Goal: Communication & Community: Answer question/provide support

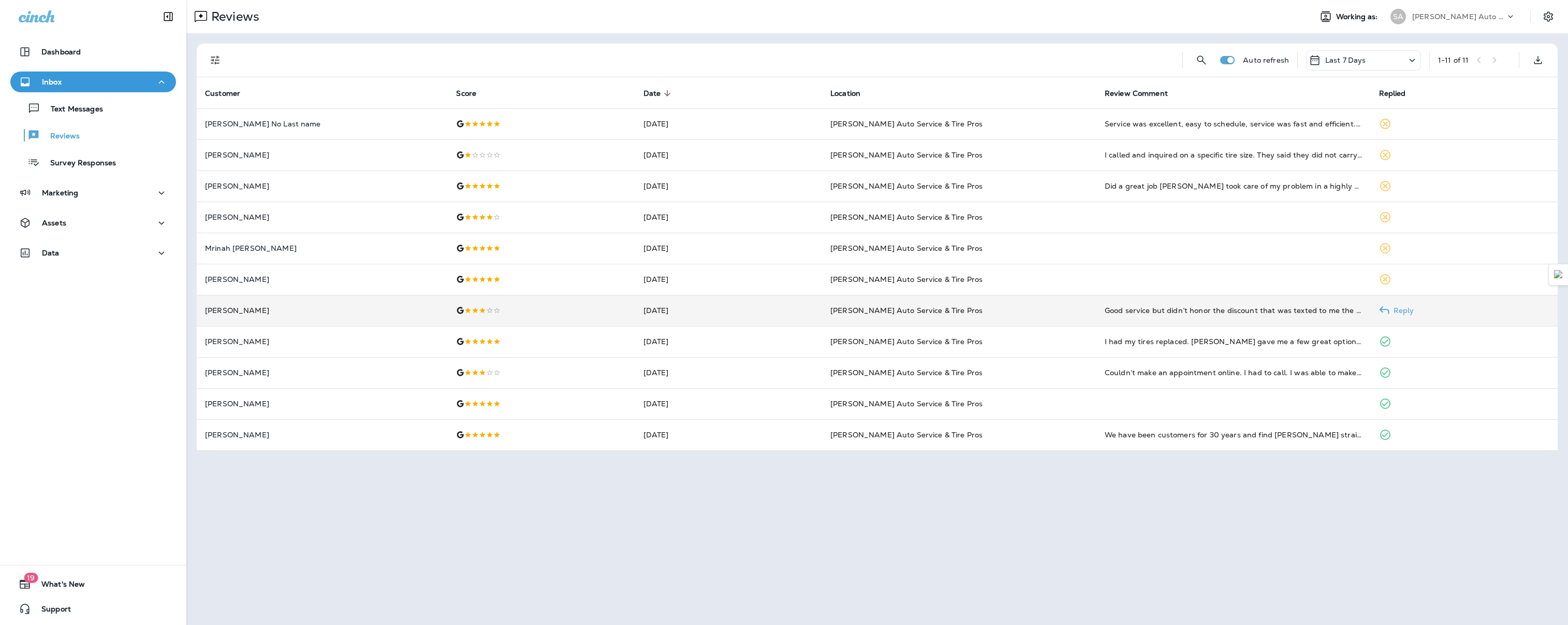
click at [1393, 313] on p "Reply" at bounding box center [1402, 311] width 25 height 9
type textarea "**********"
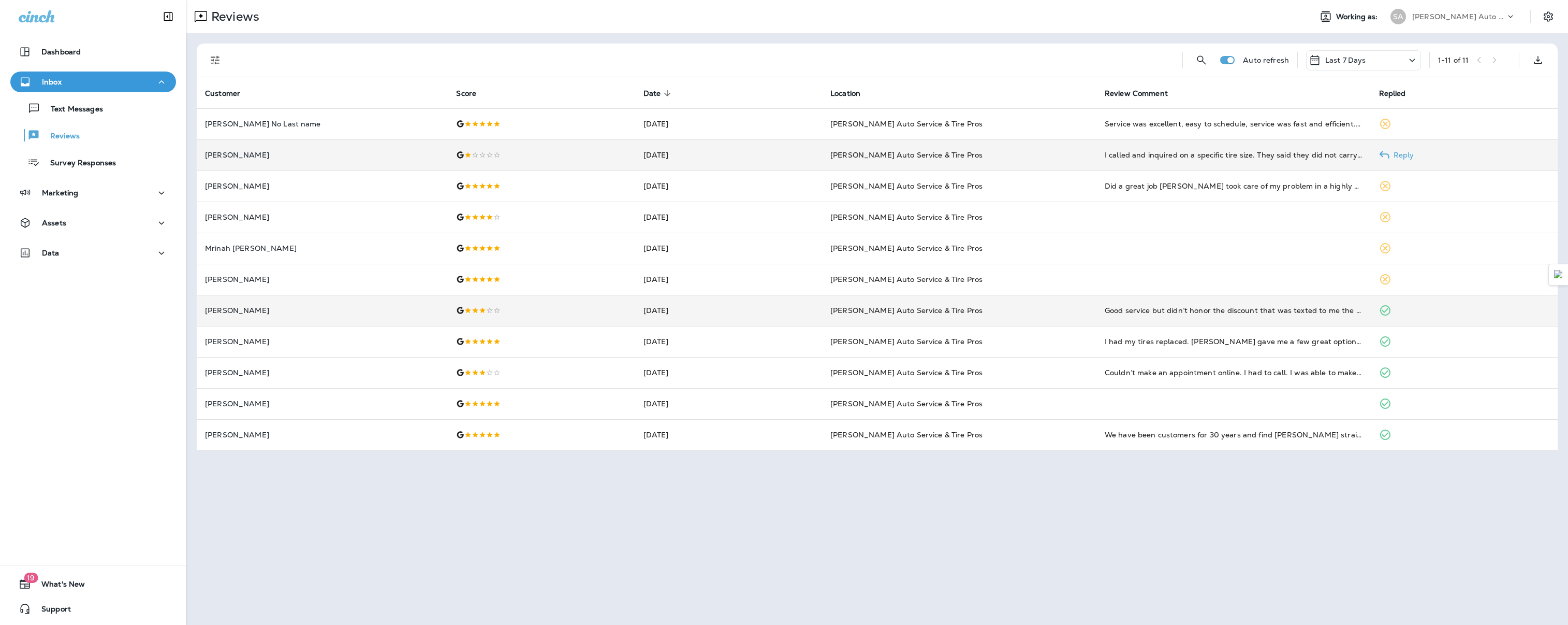
click at [1391, 155] on p "Reply" at bounding box center [1402, 155] width 25 height 9
type textarea "**********"
